Goal: Navigation & Orientation: Find specific page/section

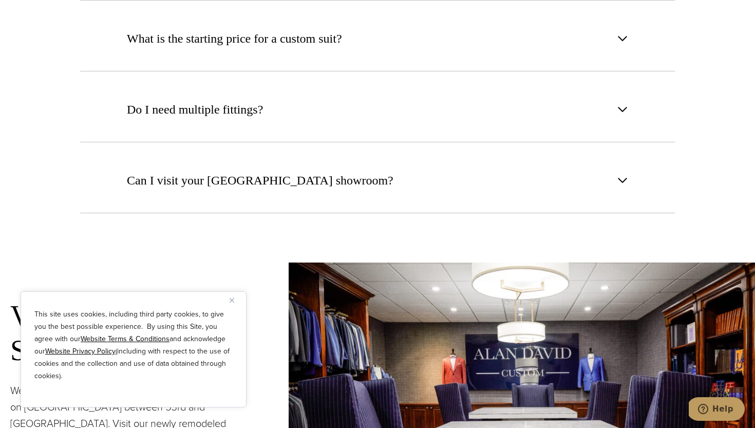
scroll to position [4228, 0]
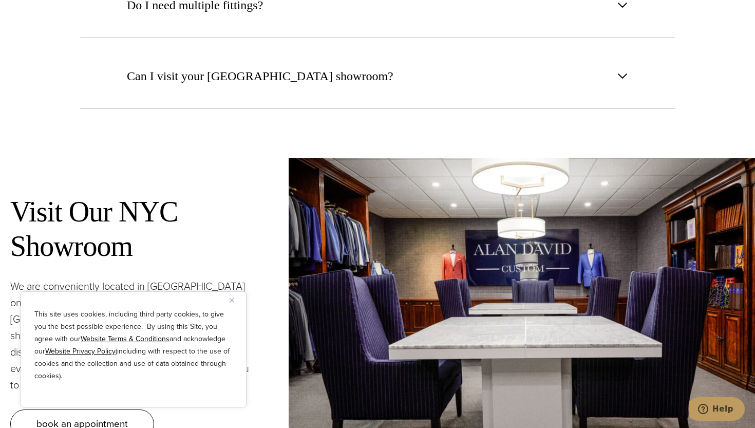
click at [233, 299] on img "Close" at bounding box center [231, 300] width 5 height 5
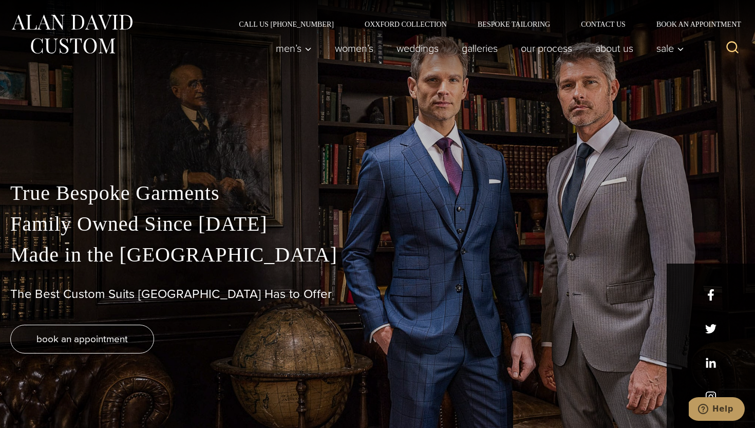
scroll to position [0, 0]
click at [420, 50] on link "weddings" at bounding box center [417, 48] width 65 height 21
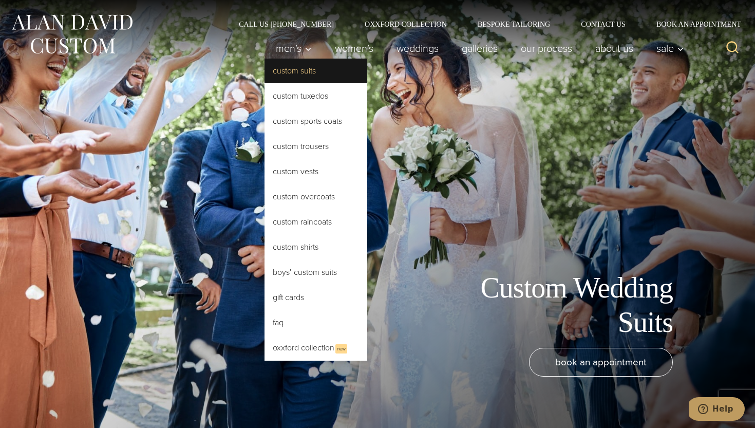
click at [298, 70] on link "Custom Suits" at bounding box center [315, 71] width 103 height 25
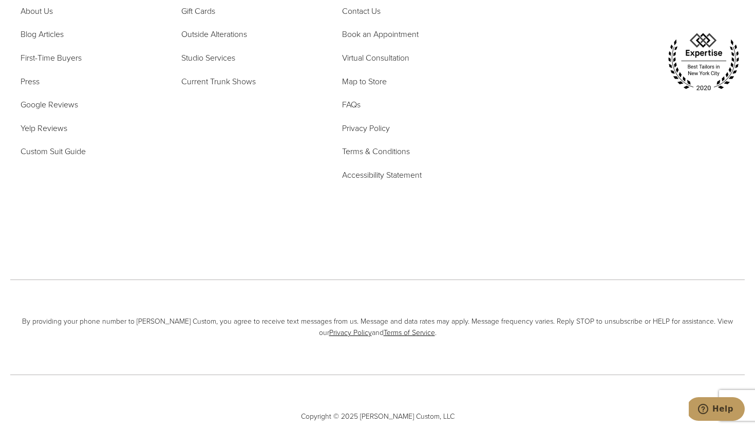
scroll to position [6275, 0]
